Goal: Transaction & Acquisition: Purchase product/service

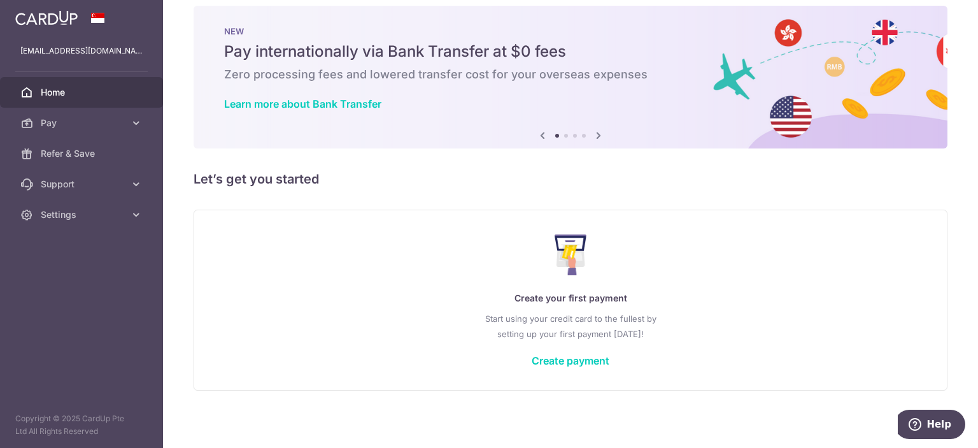
scroll to position [17, 0]
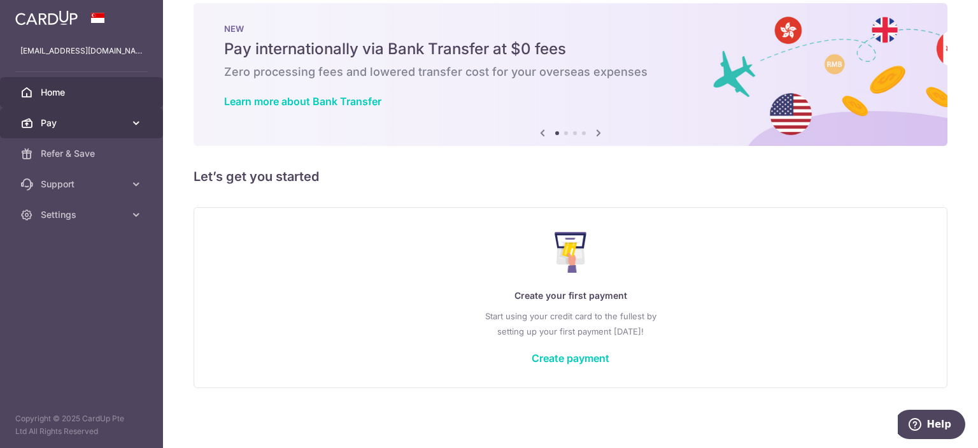
click at [67, 125] on span "Pay" at bounding box center [83, 123] width 84 height 13
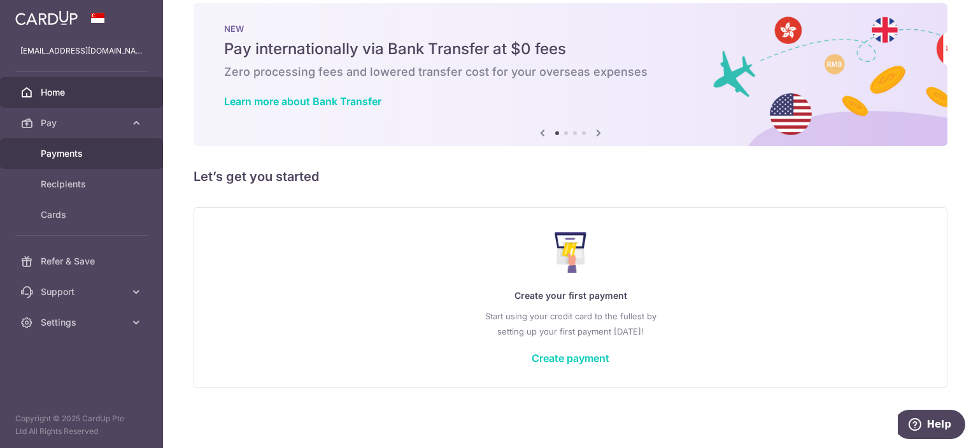
click at [75, 146] on link "Payments" at bounding box center [81, 153] width 163 height 31
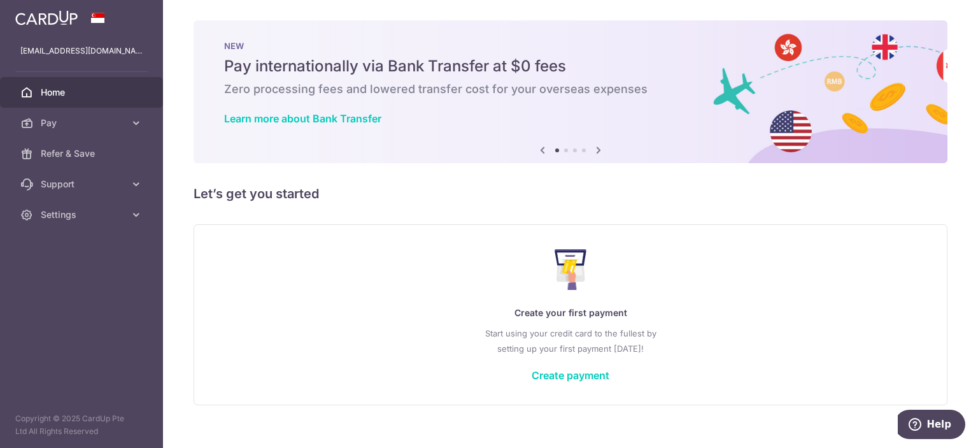
click at [70, 215] on span "Settings" at bounding box center [83, 214] width 84 height 13
click at [78, 94] on span "Home" at bounding box center [83, 92] width 84 height 13
click at [60, 94] on span "Home" at bounding box center [83, 92] width 84 height 13
